Goal: Task Accomplishment & Management: Use online tool/utility

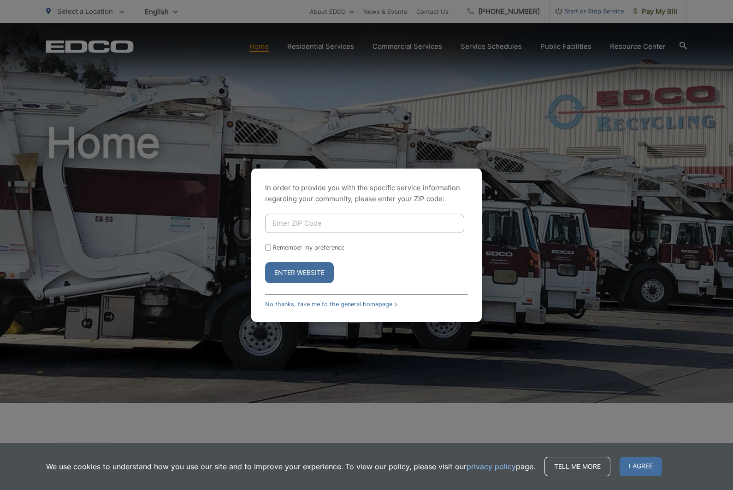
click at [401, 233] on input "Enter ZIP Code" at bounding box center [364, 223] width 199 height 19
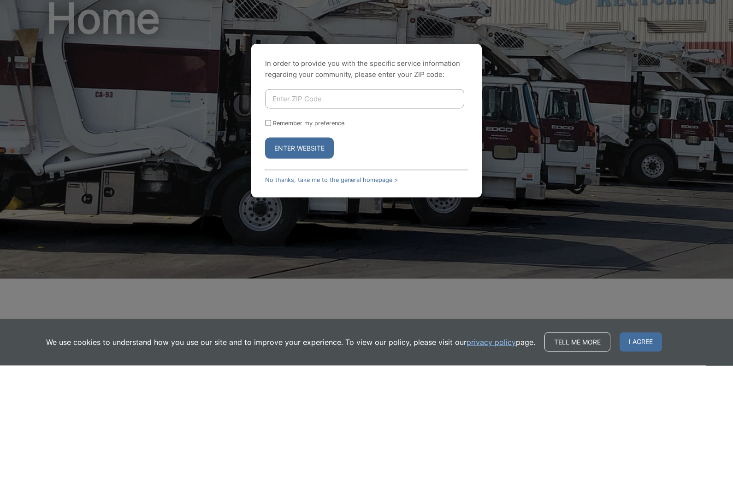
scroll to position [125, 0]
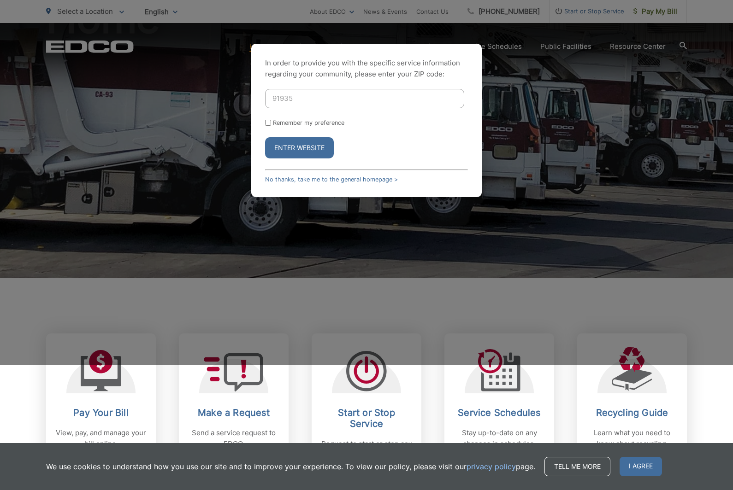
type input "91935"
click at [329, 126] on label "Remember my preference" at bounding box center [308, 122] width 71 height 7
click at [271, 126] on input "Remember my preference" at bounding box center [268, 123] width 6 height 6
checkbox input "true"
click at [316, 159] on button "Enter Website" at bounding box center [299, 147] width 69 height 21
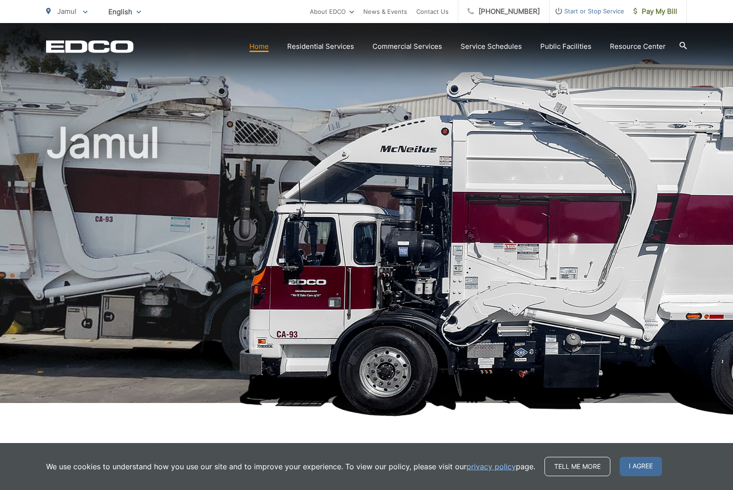
click at [654, 13] on span "Pay My Bill" at bounding box center [655, 11] width 44 height 11
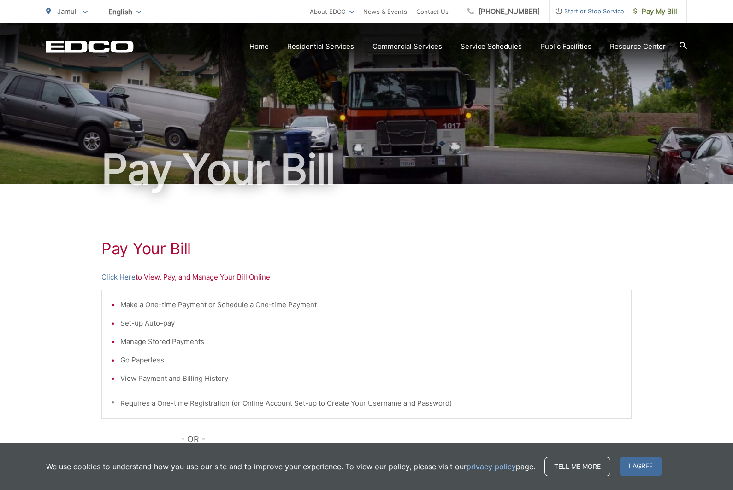
click at [124, 277] on link "Click Here" at bounding box center [118, 277] width 34 height 11
